Goal: Task Accomplishment & Management: Use online tool/utility

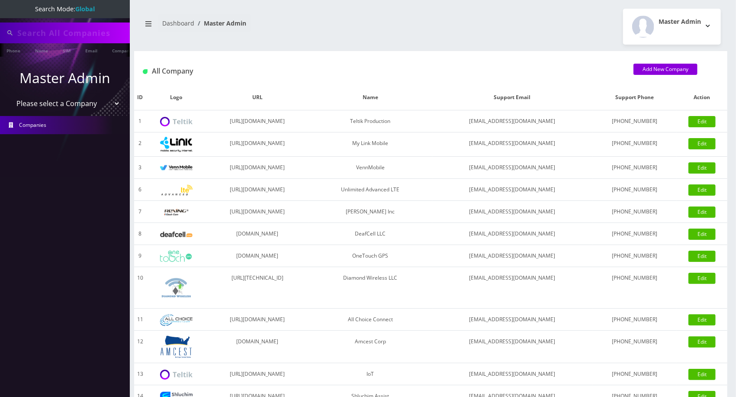
click at [80, 112] on li "Master Admin Please select a Company Teltik Production My Link Mobile VennMobil…" at bounding box center [65, 89] width 130 height 48
click at [81, 106] on select "Please select a Company Teltik Production My Link Mobile VennMobile Unlimited A…" at bounding box center [65, 103] width 110 height 16
select select "13"
click at [10, 95] on select "Please select a Company Teltik Production My Link Mobile VennMobile Unlimited A…" at bounding box center [65, 103] width 110 height 16
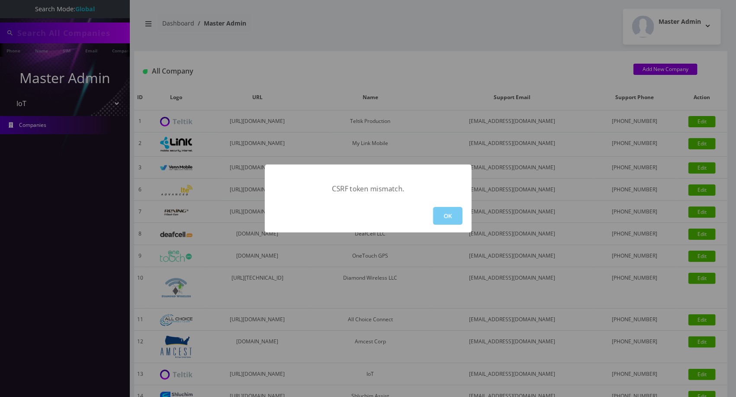
click at [451, 221] on button "OK" at bounding box center [447, 216] width 29 height 18
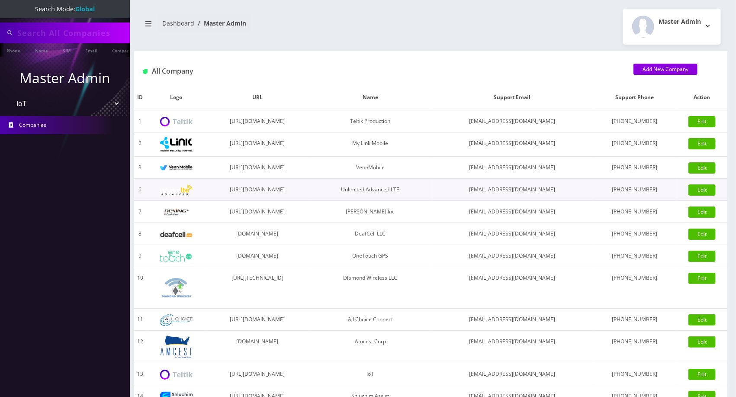
type input "abe z"
click at [39, 111] on select "Please select a Company Teltik Production My Link Mobile VennMobile Unlimited A…" at bounding box center [65, 104] width 110 height 16
click at [10, 96] on select "Please select a Company Teltik Production My Link Mobile VennMobile Unlimited A…" at bounding box center [65, 104] width 110 height 16
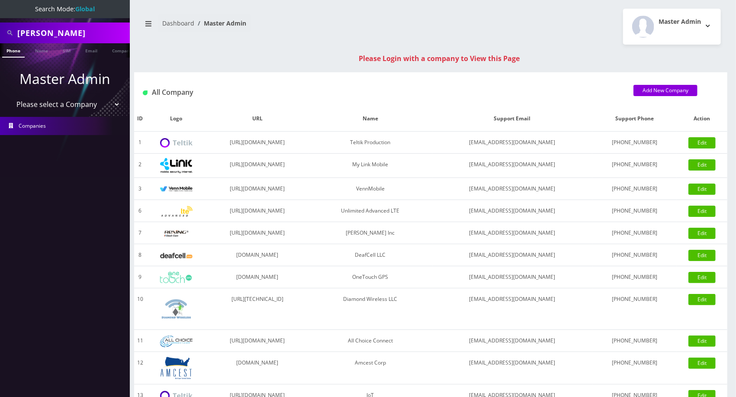
click at [80, 106] on select "Please select a Company Teltik Production My Link Mobile VennMobile Unlimited A…" at bounding box center [65, 104] width 110 height 16
click at [80, 102] on select "Please select a Company Teltik Production My Link Mobile VennMobile Unlimited A…" at bounding box center [65, 104] width 110 height 16
select select "13"
click at [10, 96] on select "Please select a Company Teltik Production My Link Mobile VennMobile Unlimited A…" at bounding box center [65, 104] width 110 height 16
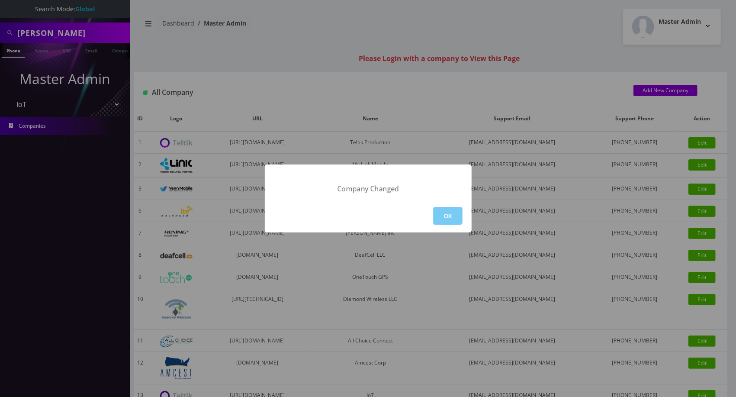
click at [450, 209] on button "OK" at bounding box center [447, 216] width 29 height 18
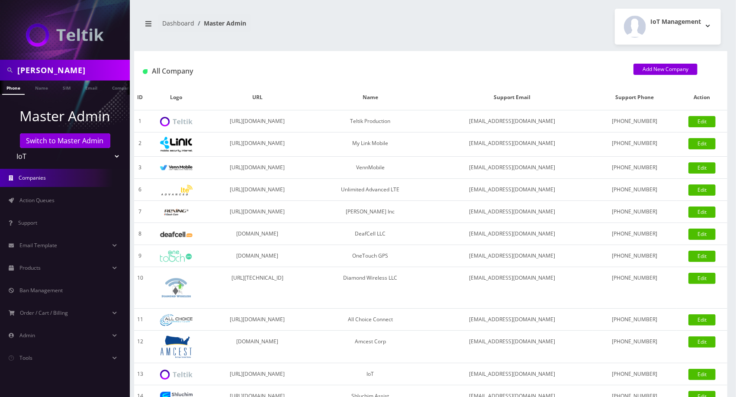
click at [42, 200] on span "Action Queues" at bounding box center [36, 199] width 35 height 7
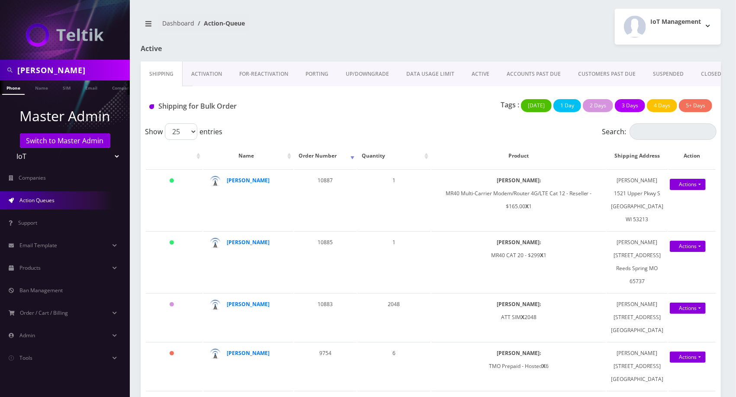
click at [204, 81] on link "Activation" at bounding box center [207, 73] width 48 height 25
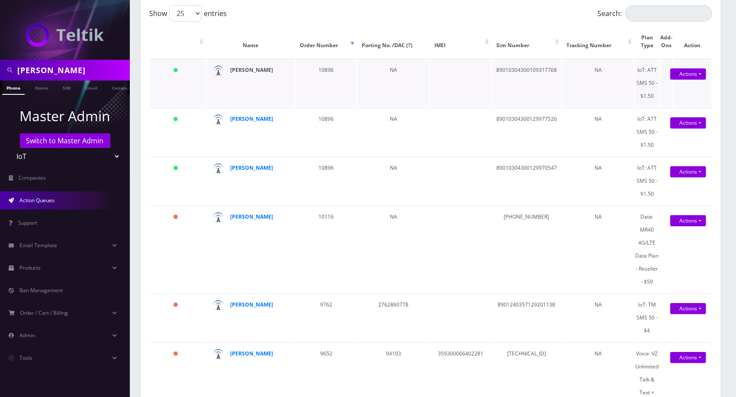
scroll to position [119, 0]
